Goal: Task Accomplishment & Management: Use online tool/utility

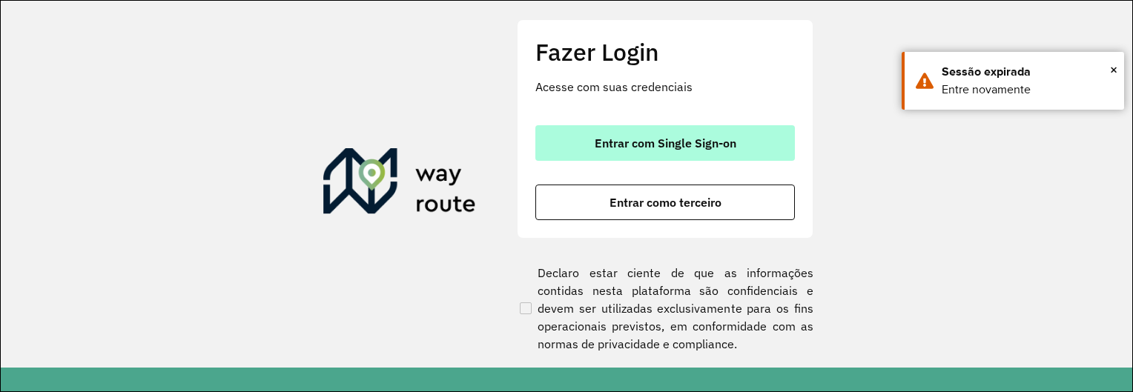
click at [770, 138] on button "Entrar com Single Sign-on" at bounding box center [666, 143] width 260 height 36
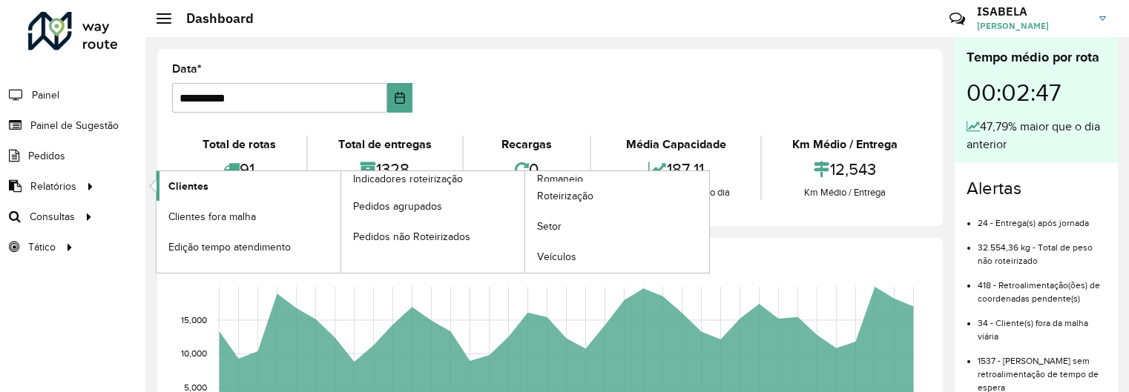
click at [188, 188] on span "Clientes" at bounding box center [188, 187] width 40 height 16
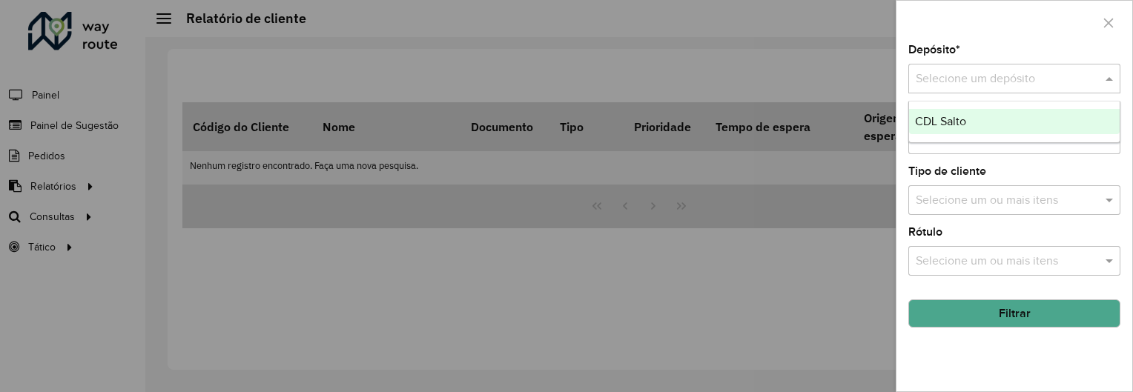
click at [992, 84] on input "text" at bounding box center [1000, 79] width 168 height 18
click at [981, 121] on div "CDL Salto" at bounding box center [1014, 121] width 211 height 25
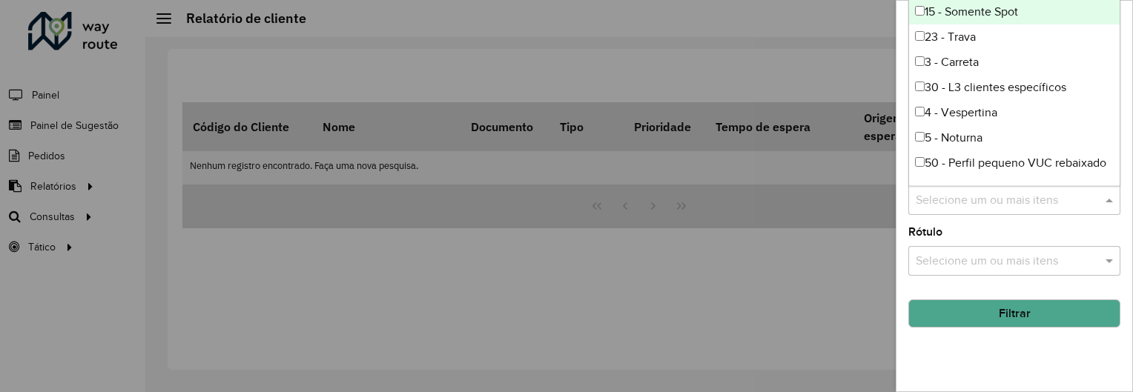
click at [990, 202] on input "text" at bounding box center [1007, 201] width 190 height 18
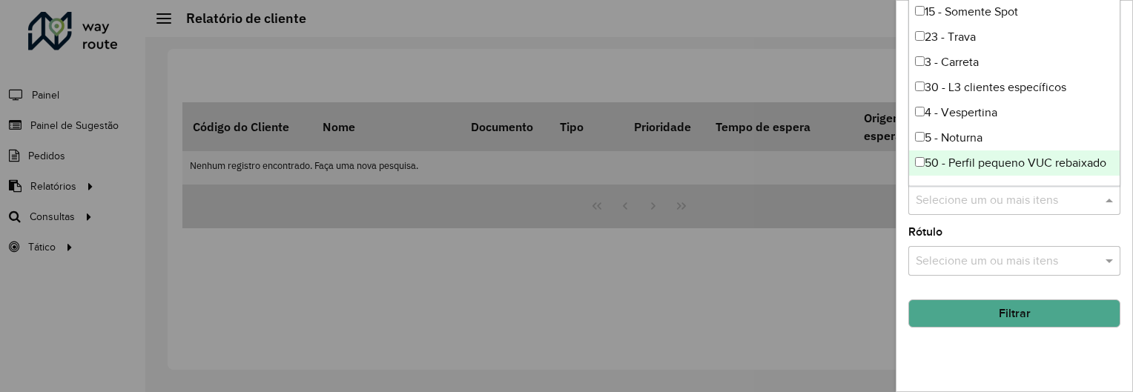
click at [874, 265] on div at bounding box center [566, 196] width 1133 height 392
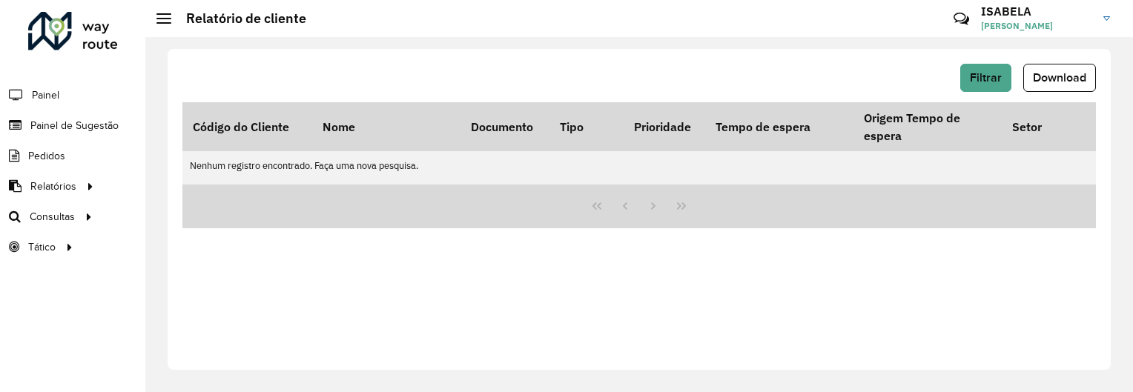
click at [787, 306] on div "Filtrar Download Código do Cliente Nome Documento Tipo Prioridade Tempo de espe…" at bounding box center [640, 209] width 944 height 321
click at [974, 83] on span "Filtrar" at bounding box center [986, 77] width 32 height 13
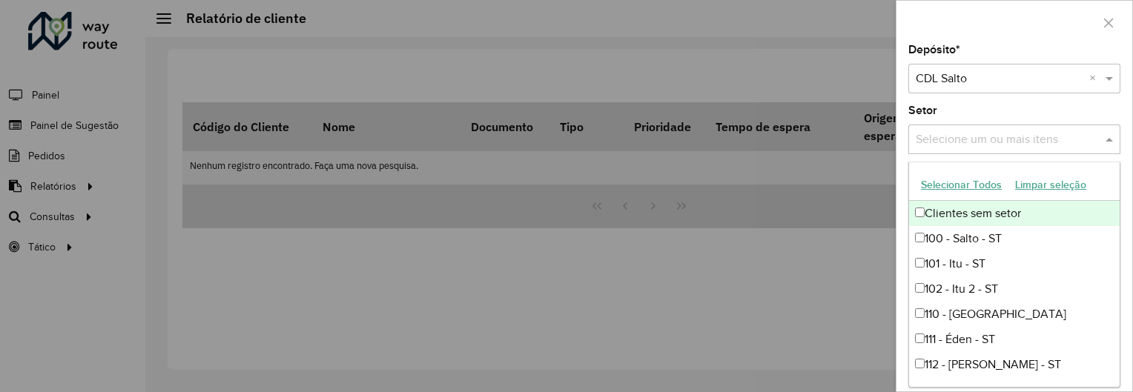
click at [988, 139] on input "text" at bounding box center [1007, 140] width 190 height 18
click at [979, 110] on div "Setor Selecione um ou mais itens" at bounding box center [1015, 129] width 212 height 49
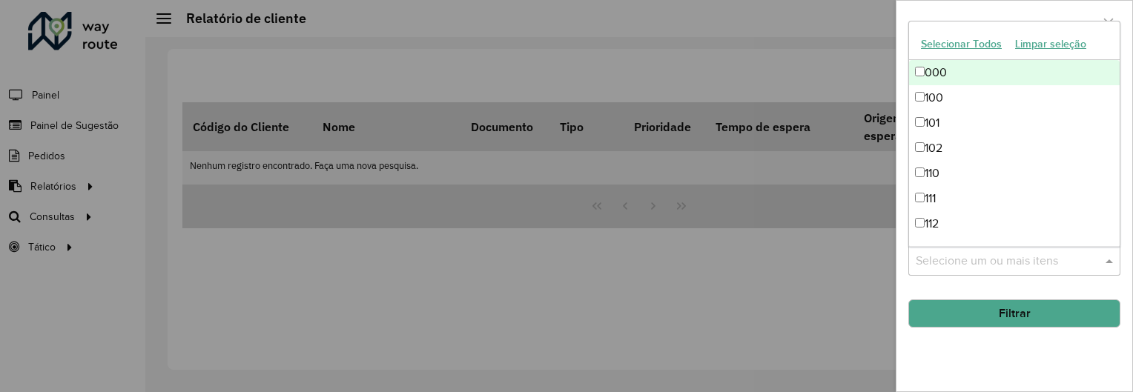
click at [997, 267] on input "text" at bounding box center [1007, 262] width 190 height 18
click at [938, 343] on div "Depósito * Selecione um depósito × CDL Salto × Setor Selecione um ou mais itens…" at bounding box center [1015, 218] width 236 height 347
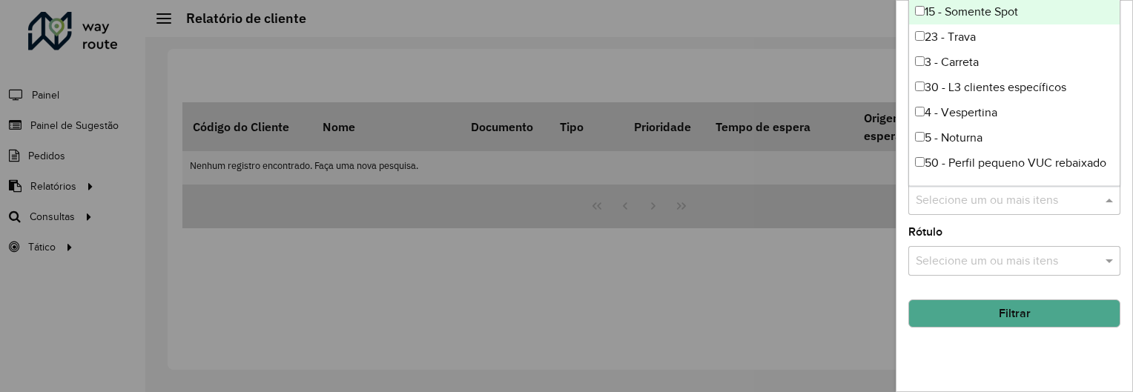
click at [973, 199] on input "text" at bounding box center [1007, 201] width 190 height 18
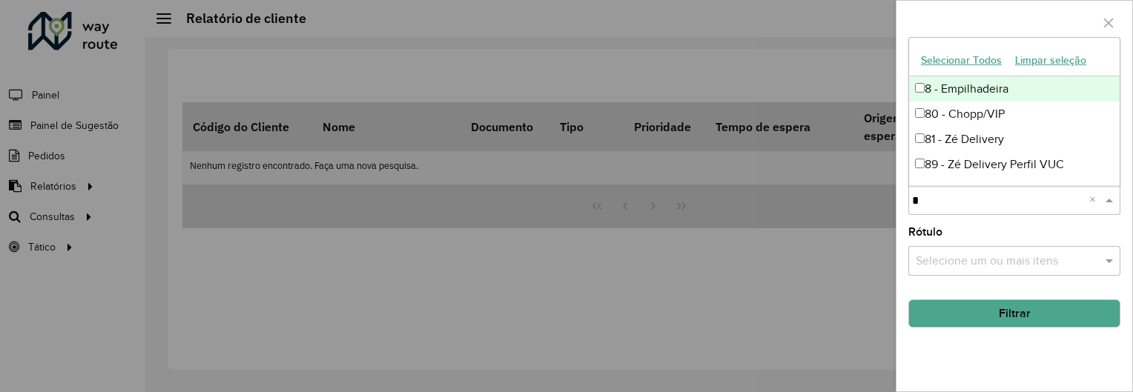
type input "**"
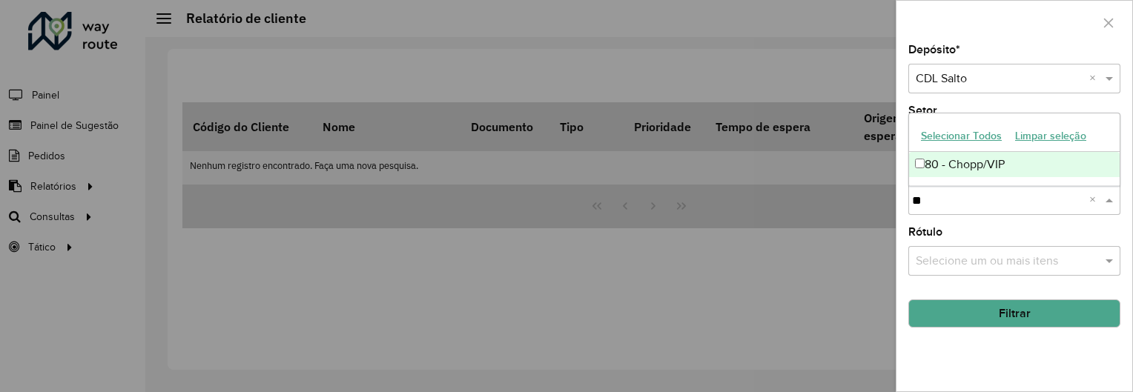
click at [925, 169] on div "80 - Chopp/VIP" at bounding box center [1014, 164] width 211 height 25
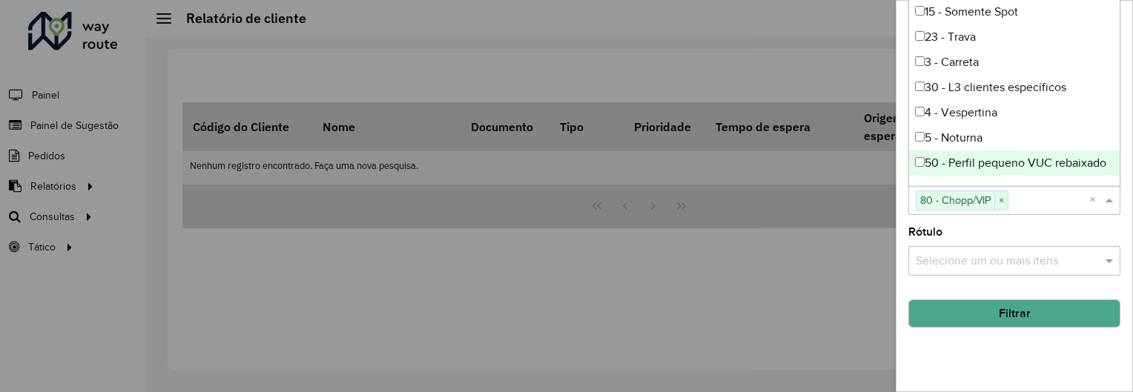
click at [980, 309] on button "Filtrar" at bounding box center [1015, 314] width 212 height 28
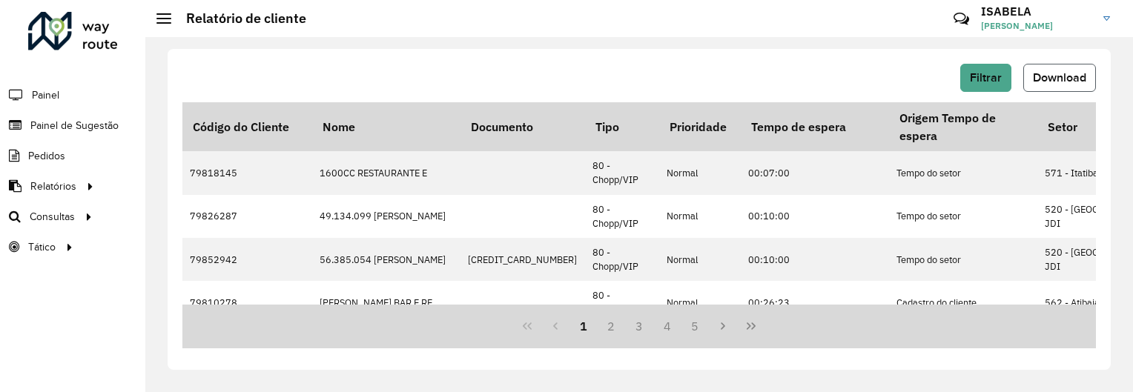
click at [1043, 78] on span "Download" at bounding box center [1059, 77] width 53 height 13
